Goal: Information Seeking & Learning: Learn about a topic

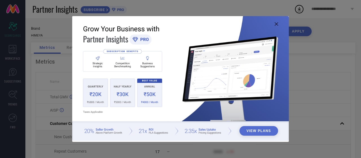
click at [278, 23] on icon at bounding box center [276, 23] width 3 height 3
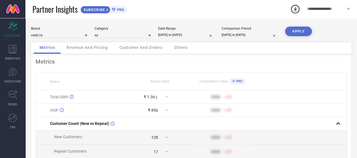
click at [89, 49] on span "Revenue And Pricing" at bounding box center [87, 47] width 41 height 5
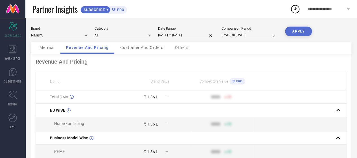
click at [189, 36] on input "[DATE] to [DATE]" at bounding box center [186, 35] width 56 height 6
select select "7"
select select "2025"
select select "8"
select select "2025"
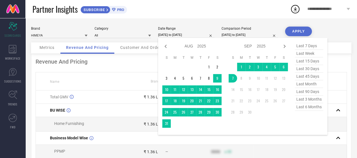
click at [304, 91] on span "last 90 days" at bounding box center [309, 92] width 28 height 8
type input "[DATE] to [DATE]"
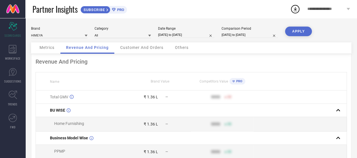
click at [299, 29] on button "APPLY" at bounding box center [298, 32] width 27 height 10
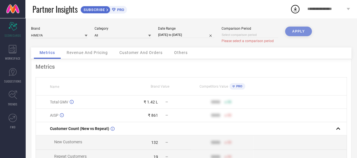
click at [300, 32] on div "APPLY" at bounding box center [298, 37] width 27 height 21
click at [75, 52] on span "Revenue And Pricing" at bounding box center [87, 52] width 41 height 5
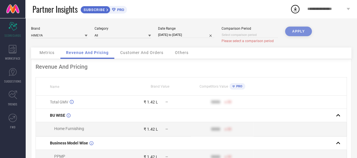
click at [174, 35] on input "[DATE] to [DATE]" at bounding box center [186, 35] width 56 height 6
select select "5"
select select "2025"
select select "6"
select select "2025"
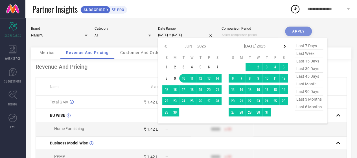
click at [287, 45] on icon at bounding box center [284, 46] width 7 height 7
select select "6"
select select "2025"
select select "7"
select select "2025"
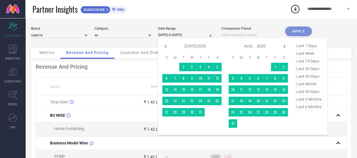
click at [287, 45] on icon at bounding box center [284, 46] width 7 height 7
select select "7"
select select "2025"
select select "8"
select select "2025"
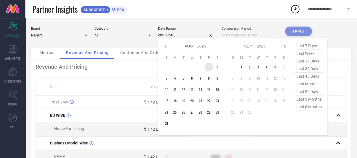
click at [210, 67] on td "1" at bounding box center [209, 67] width 8 height 8
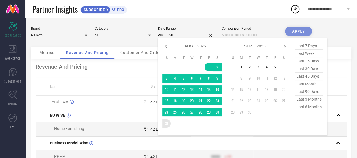
type input "[DATE] to [DATE]"
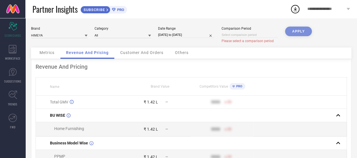
click at [305, 35] on div "APPLY" at bounding box center [298, 37] width 27 height 21
click at [301, 32] on div "APPLY" at bounding box center [298, 37] width 27 height 21
click at [242, 35] on input at bounding box center [250, 35] width 56 height 6
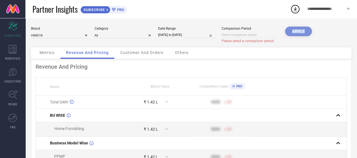
select select "8"
select select "2025"
select select "9"
select select "2025"
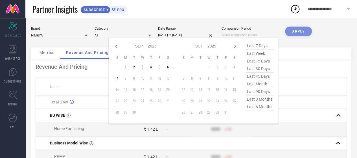
click at [113, 48] on div "Jan Feb Mar Apr May Jun [DATE] Aug Sep Oct Nov [DATE] 2016 2017 2018 2019 2020 …" at bounding box center [193, 81] width 169 height 86
click at [115, 47] on icon at bounding box center [116, 46] width 7 height 7
select select "7"
select select "2025"
select select "8"
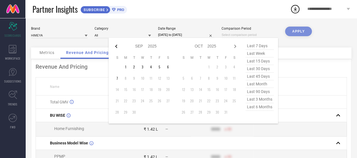
select select "2025"
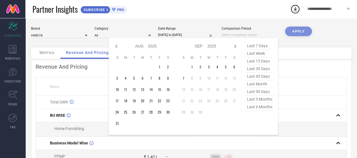
click at [115, 47] on icon at bounding box center [116, 46] width 7 height 7
select select "6"
select select "2025"
select select "7"
select select "2025"
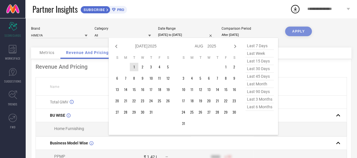
click at [133, 65] on td "1" at bounding box center [134, 67] width 8 height 8
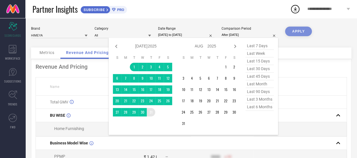
type input "[DATE] to [DATE]"
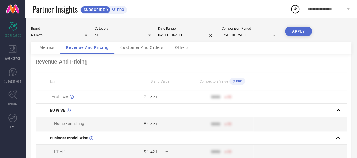
click at [302, 36] on button "APPLY" at bounding box center [298, 32] width 27 height 10
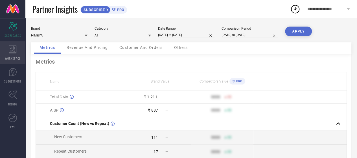
click at [18, 51] on div "WORKSPACE" at bounding box center [12, 52] width 25 height 23
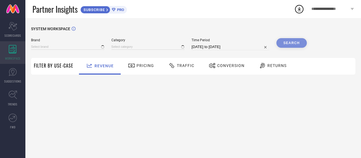
type input "HIMEYA"
type input "All"
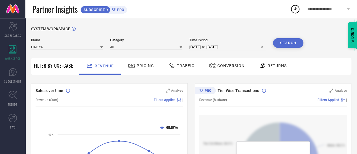
click at [239, 48] on input "[DATE] to [DATE]" at bounding box center [227, 46] width 76 height 7
select select "7"
select select "2025"
select select "8"
select select "2025"
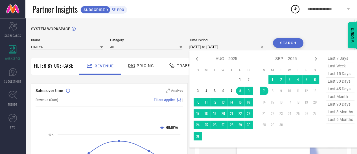
click at [340, 112] on span "last 3 months" at bounding box center [340, 112] width 28 height 8
type input "[DATE] to [DATE]"
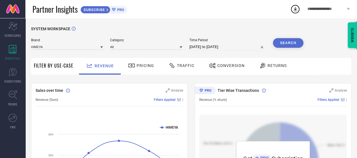
click at [284, 45] on button "Search" at bounding box center [288, 43] width 30 height 10
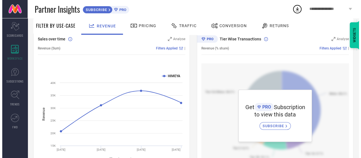
scroll to position [53, 0]
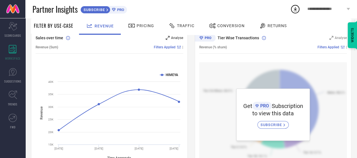
click at [172, 39] on span "Analyse" at bounding box center [177, 38] width 12 height 4
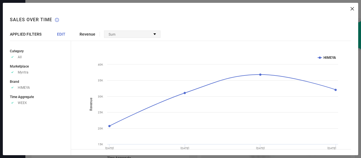
click at [137, 32] on div "Sum" at bounding box center [132, 34] width 56 height 7
click at [58, 34] on span "EDIT" at bounding box center [61, 34] width 8 height 5
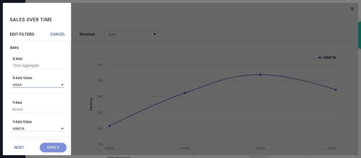
click at [28, 83] on input at bounding box center [38, 85] width 51 height 6
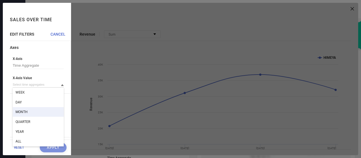
click at [21, 114] on span "MONTH" at bounding box center [22, 112] width 12 height 4
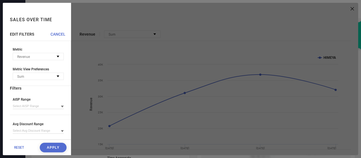
scroll to position [121, 0]
click at [44, 146] on button "Apply" at bounding box center [53, 148] width 27 height 10
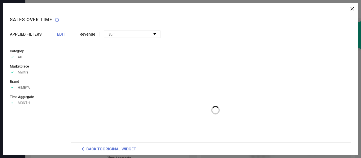
scroll to position [0, 0]
click at [112, 32] on div "Sum" at bounding box center [114, 34] width 10 height 6
click at [64, 34] on span "EDIT" at bounding box center [61, 34] width 8 height 5
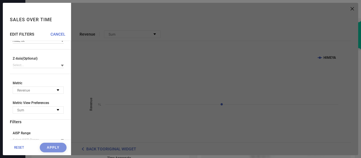
scroll to position [124, 0]
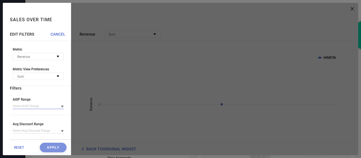
click at [36, 104] on input at bounding box center [38, 106] width 51 height 6
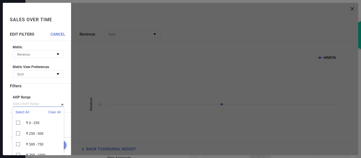
click at [36, 104] on input at bounding box center [38, 104] width 51 height 6
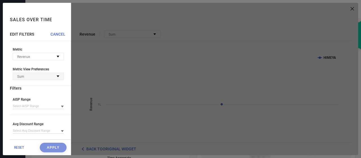
click at [53, 78] on div "Sum" at bounding box center [38, 76] width 51 height 7
click at [42, 60] on div "Metric Revenue No options available Metric View Preferences Sum No options avai…" at bounding box center [40, 66] width 61 height 38
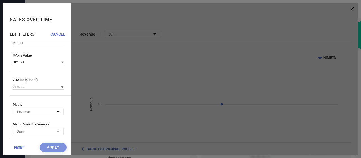
scroll to position [64, 0]
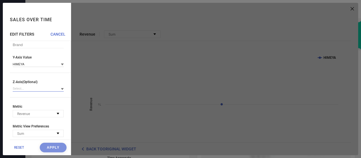
click at [32, 91] on div at bounding box center [38, 89] width 51 height 6
click at [53, 75] on div "Axes X-Axis Time Aggregate X-Axis Value MONTH Y-Axis Brand Y-Axis Value HIMEYA …" at bounding box center [40, 89] width 61 height 216
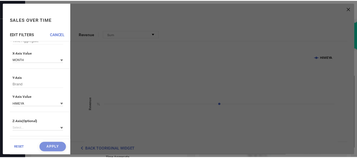
scroll to position [0, 0]
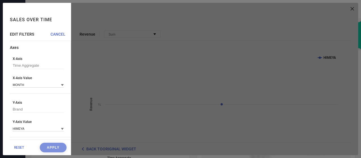
click at [45, 147] on div "RESET Apply" at bounding box center [40, 147] width 61 height 16
click at [236, 76] on div at bounding box center [214, 79] width 287 height 152
click at [54, 147] on div "RESET Apply" at bounding box center [40, 147] width 61 height 16
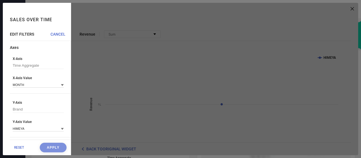
click at [62, 37] on div "EDIT FILTERS CANCEL Axes X-Axis Time Aggregate X-Axis Value MONTH Y-Axis Brand …" at bounding box center [40, 93] width 61 height 123
click at [62, 35] on span "CANCEL" at bounding box center [58, 34] width 15 height 5
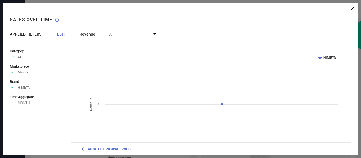
click at [353, 8] on icon at bounding box center [352, 8] width 3 height 3
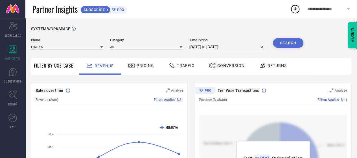
select select "5"
select select "2025"
select select "6"
select select "2025"
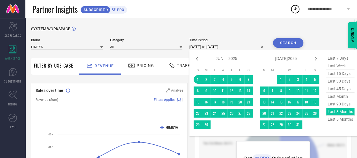
click at [202, 45] on input "[DATE] to [DATE]" at bounding box center [227, 46] width 76 height 7
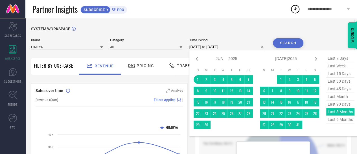
click at [343, 118] on span "last 6 months" at bounding box center [340, 119] width 28 height 8
type input "[DATE] to [DATE]"
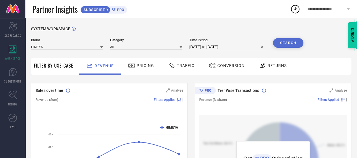
click at [291, 45] on button "Search" at bounding box center [288, 43] width 30 height 10
click at [169, 71] on div "Traffic" at bounding box center [181, 66] width 40 height 17
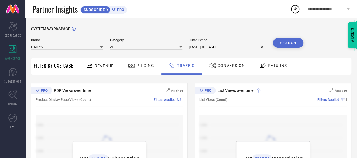
click at [43, 67] on span "Filter By Use-Case" at bounding box center [54, 65] width 40 height 7
click at [102, 62] on div "Revenue" at bounding box center [100, 66] width 30 height 10
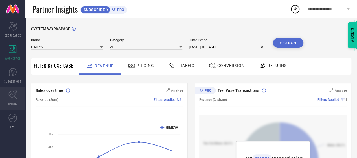
click at [16, 89] on link "TRENDS" at bounding box center [12, 98] width 25 height 23
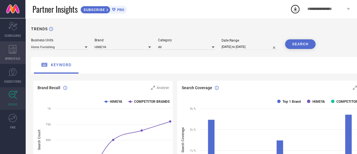
click at [9, 46] on icon at bounding box center [13, 49] width 8 height 8
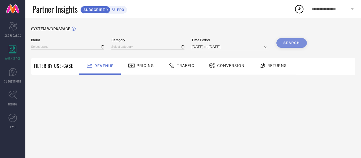
type input "HIMEYA"
type input "All"
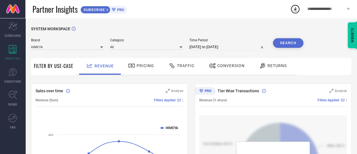
click at [228, 47] on input "[DATE] to [DATE]" at bounding box center [227, 46] width 76 height 7
select select "7"
select select "2025"
select select "8"
select select "2025"
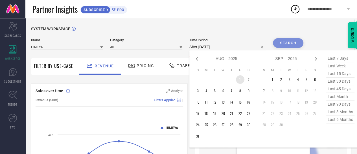
click at [238, 80] on td "1" at bounding box center [240, 79] width 8 height 8
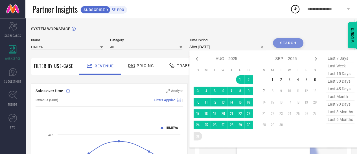
type input "[DATE] to [DATE]"
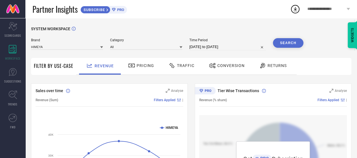
click at [294, 49] on div "Search" at bounding box center [288, 44] width 30 height 12
click at [291, 44] on button "Search" at bounding box center [288, 43] width 30 height 10
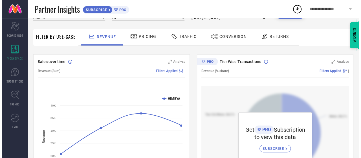
scroll to position [29, 0]
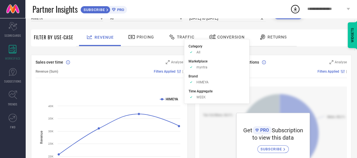
click at [165, 71] on span "Filters Applied" at bounding box center [165, 71] width 22 height 4
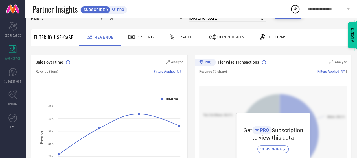
click at [165, 71] on span "Filters Applied" at bounding box center [165, 71] width 22 height 4
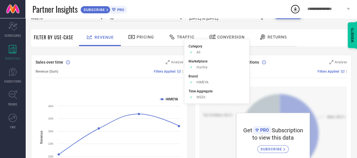
click at [179, 70] on icon at bounding box center [179, 71] width 4 height 3
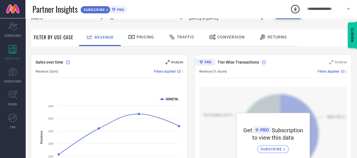
click at [176, 63] on span "Analyse" at bounding box center [177, 62] width 12 height 4
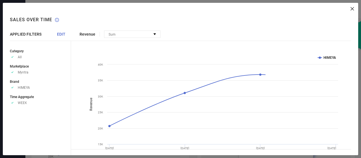
click at [58, 35] on span "EDIT" at bounding box center [61, 34] width 8 height 5
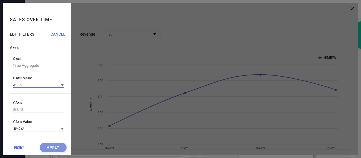
click at [31, 84] on input at bounding box center [38, 85] width 51 height 6
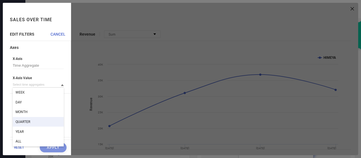
click at [27, 120] on div "QUARTER" at bounding box center [38, 122] width 51 height 10
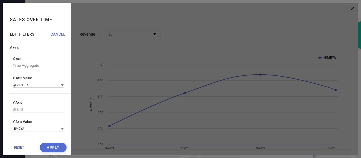
click at [42, 145] on button "Apply" at bounding box center [53, 148] width 27 height 10
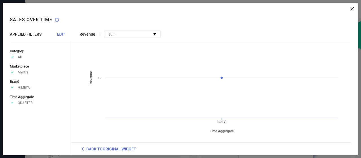
scroll to position [0, 0]
click at [58, 35] on span "EDIT" at bounding box center [61, 34] width 8 height 5
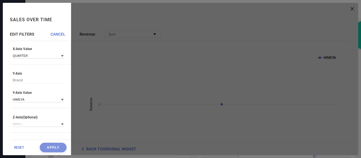
scroll to position [6, 0]
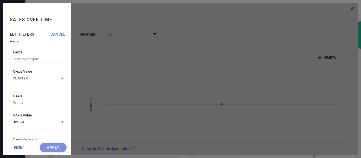
click at [45, 80] on input at bounding box center [38, 78] width 51 height 6
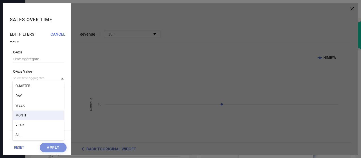
click at [33, 114] on div "MONTH" at bounding box center [38, 115] width 51 height 10
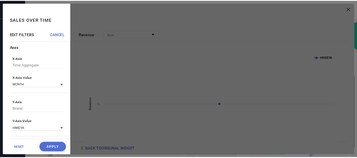
scroll to position [0, 0]
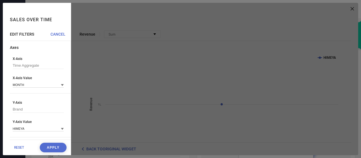
click at [47, 145] on button "Apply" at bounding box center [53, 148] width 27 height 10
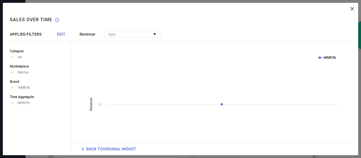
click at [353, 8] on icon at bounding box center [352, 8] width 3 height 3
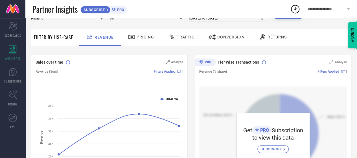
click at [262, 36] on icon at bounding box center [262, 36] width 5 height 5
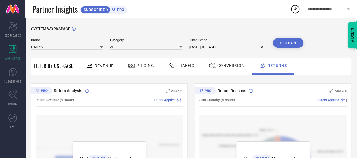
click at [347, 6] on div "**********" at bounding box center [328, 9] width 57 height 18
click at [13, 69] on icon at bounding box center [12, 72] width 8 height 8
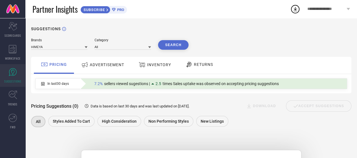
click at [184, 64] on div "RETURNS" at bounding box center [199, 65] width 30 height 10
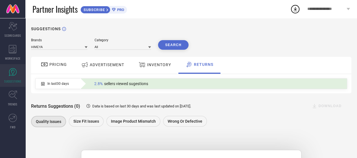
click at [168, 41] on button "Search" at bounding box center [173, 45] width 30 height 10
click at [107, 46] on input at bounding box center [123, 47] width 56 height 6
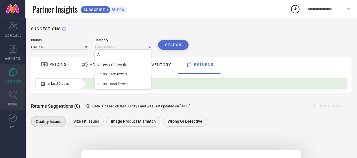
click at [12, 88] on link "TRENDS" at bounding box center [12, 98] width 25 height 23
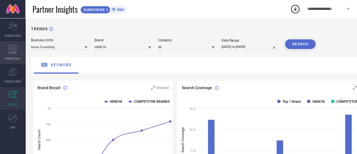
click at [14, 46] on icon at bounding box center [13, 49] width 8 height 8
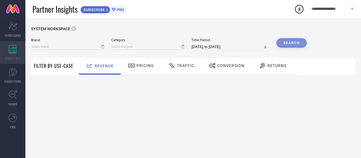
type input "HIMEYA"
type input "All"
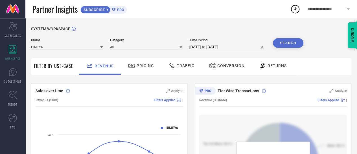
click at [223, 48] on input "[DATE] to [DATE]" at bounding box center [227, 46] width 76 height 7
select select "7"
select select "2025"
select select "8"
select select "2025"
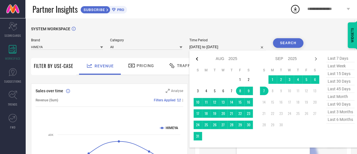
click at [199, 56] on icon at bounding box center [197, 58] width 7 height 7
select select "6"
select select "2025"
select select "7"
select select "2025"
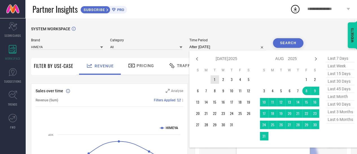
click at [215, 78] on td "1" at bounding box center [215, 79] width 8 height 8
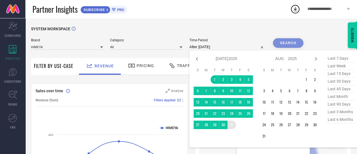
type input "[DATE] to [DATE]"
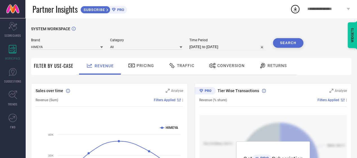
click at [285, 44] on button "Search" at bounding box center [288, 43] width 30 height 10
click at [229, 48] on input "[DATE] to [DATE]" at bounding box center [227, 46] width 76 height 7
select select "6"
select select "2025"
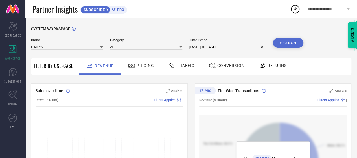
select select "7"
select select "2025"
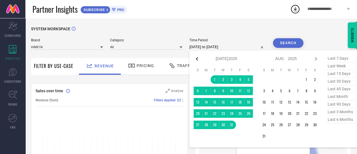
click at [199, 58] on icon at bounding box center [197, 58] width 7 height 7
select select "5"
select select "2025"
select select "6"
select select "2025"
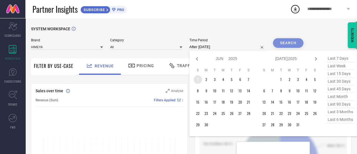
click at [200, 79] on td "1" at bounding box center [198, 79] width 8 height 8
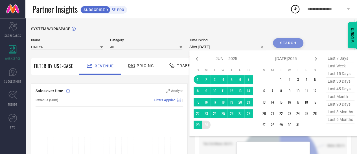
type input "[DATE] to [DATE]"
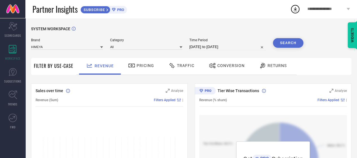
click at [285, 42] on button "Search" at bounding box center [288, 43] width 30 height 10
click at [143, 71] on div "Pricing" at bounding box center [141, 66] width 40 height 17
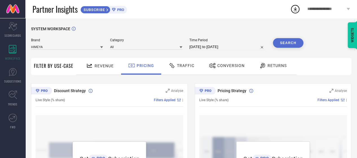
click at [177, 68] on span "Traffic" at bounding box center [186, 65] width 18 height 5
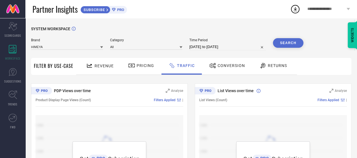
click at [218, 66] on span "Conversion" at bounding box center [231, 65] width 27 height 5
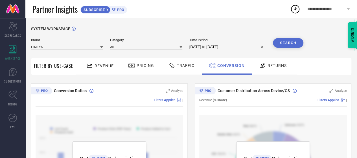
click at [261, 67] on icon at bounding box center [262, 65] width 7 height 7
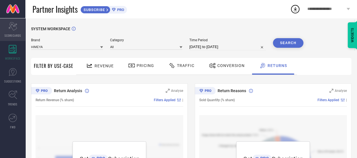
click at [15, 35] on span "SCORECARDS" at bounding box center [13, 35] width 17 height 4
